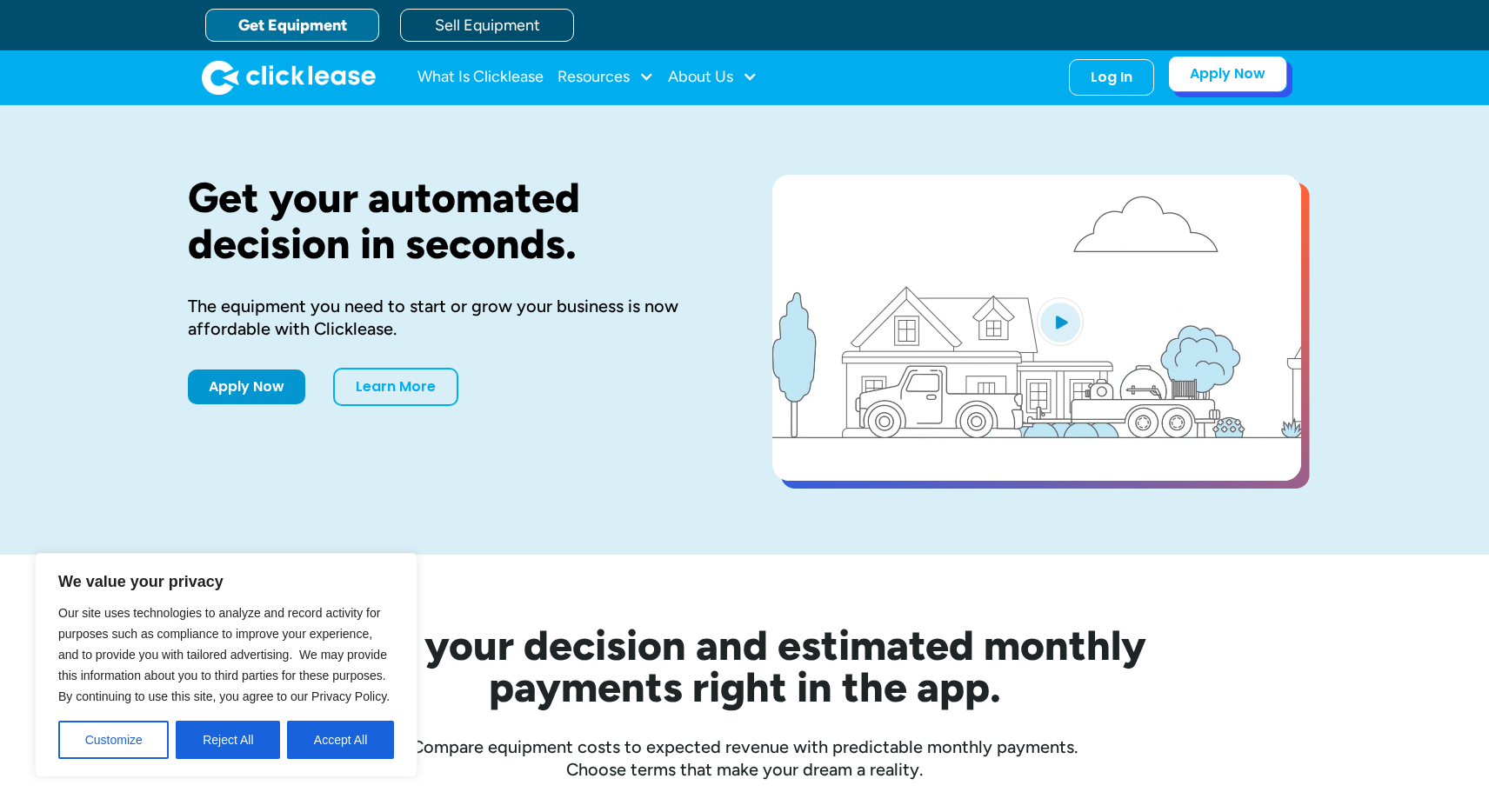
click at [1192, 69] on link "Apply Now" at bounding box center [1228, 74] width 120 height 37
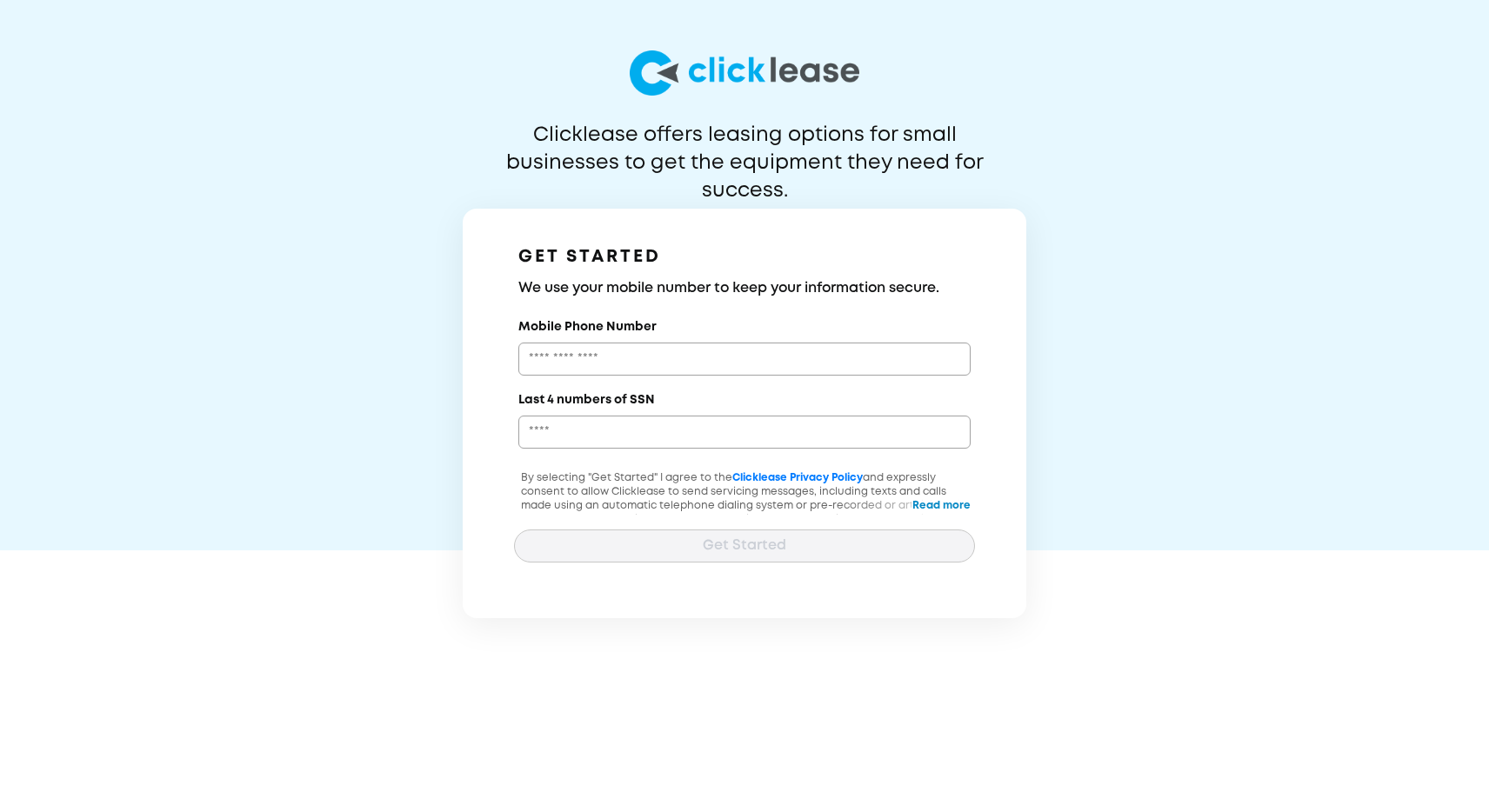
click at [258, 387] on div "Clicklease offers leasing options for small businesses to get the equipment the…" at bounding box center [744, 309] width 1489 height 618
drag, startPoint x: 317, startPoint y: 141, endPoint x: 333, endPoint y: 66, distance: 76.7
click at [320, 127] on div "Clicklease offers leasing options for small businesses to get the equipment the…" at bounding box center [744, 309] width 1489 height 618
